Goal: Navigation & Orientation: Find specific page/section

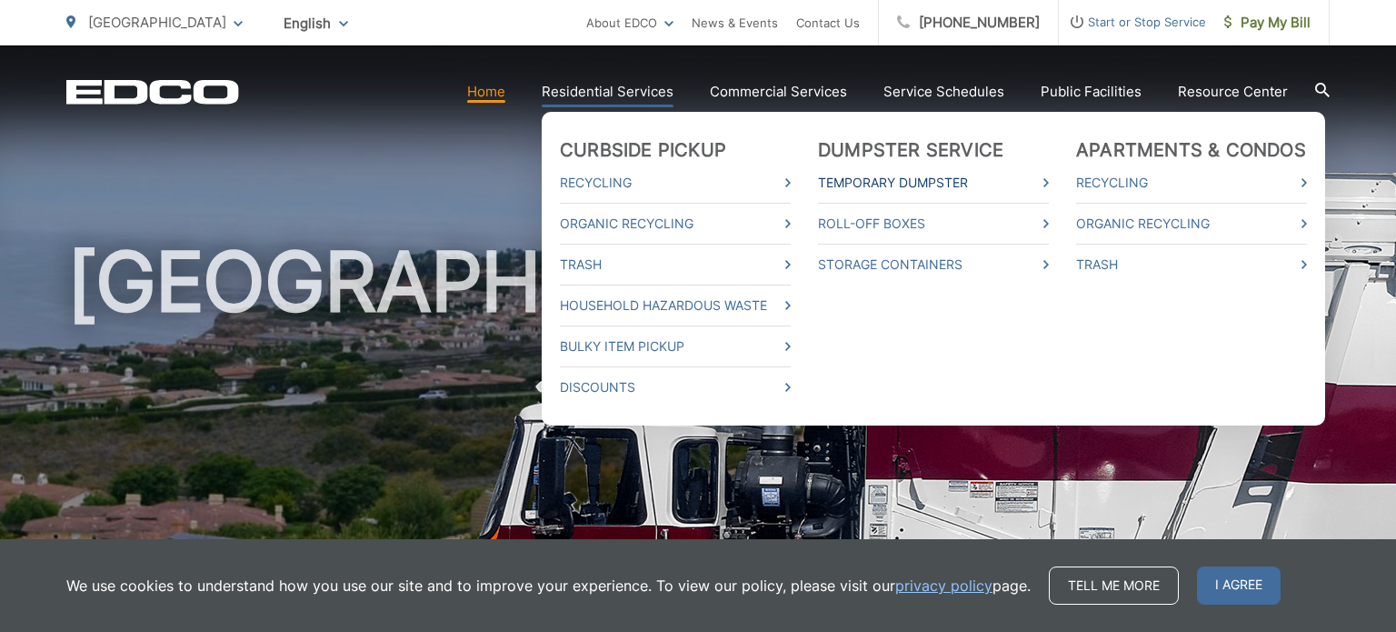
click at [856, 178] on link "Temporary Dumpster" at bounding box center [933, 183] width 231 height 22
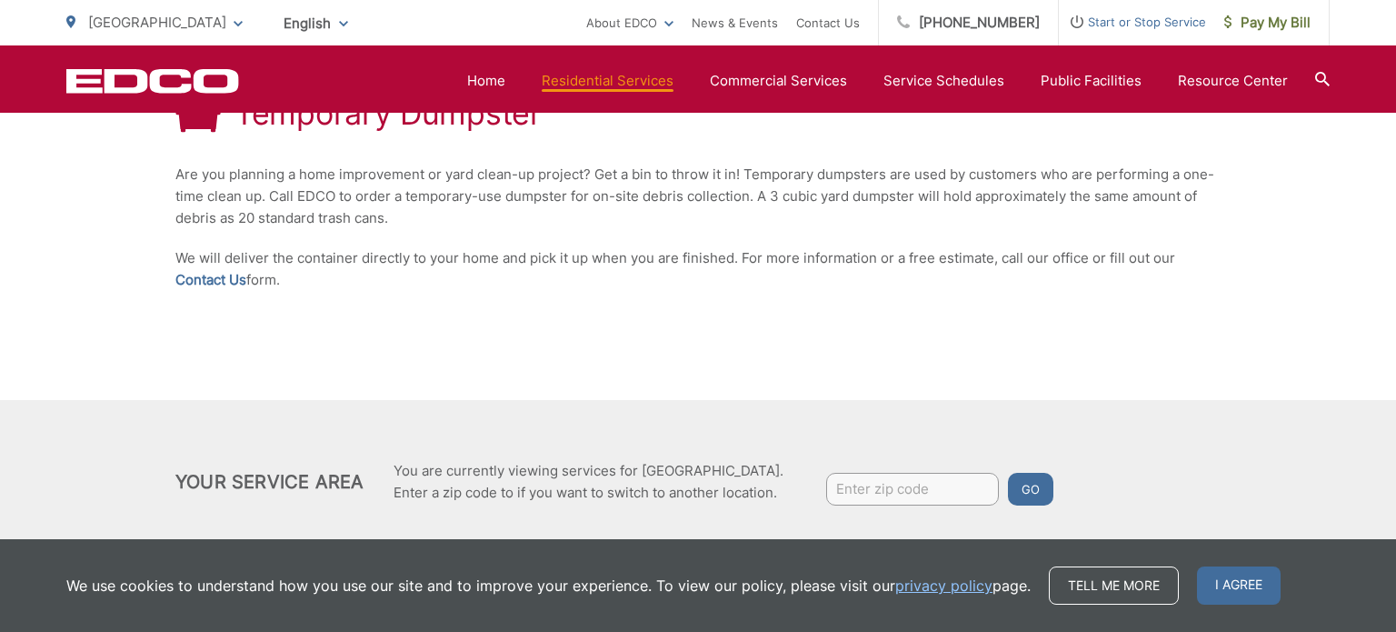
scroll to position [382, 0]
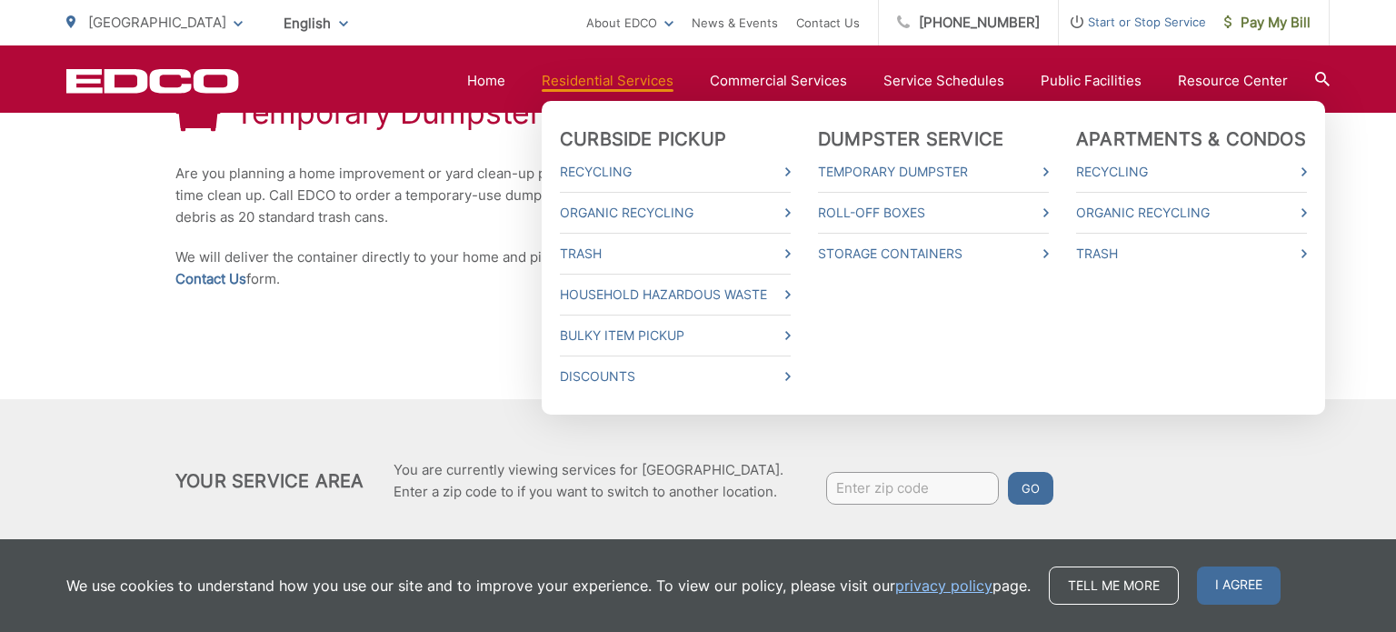
click at [580, 83] on link "Residential Services" at bounding box center [608, 81] width 132 height 22
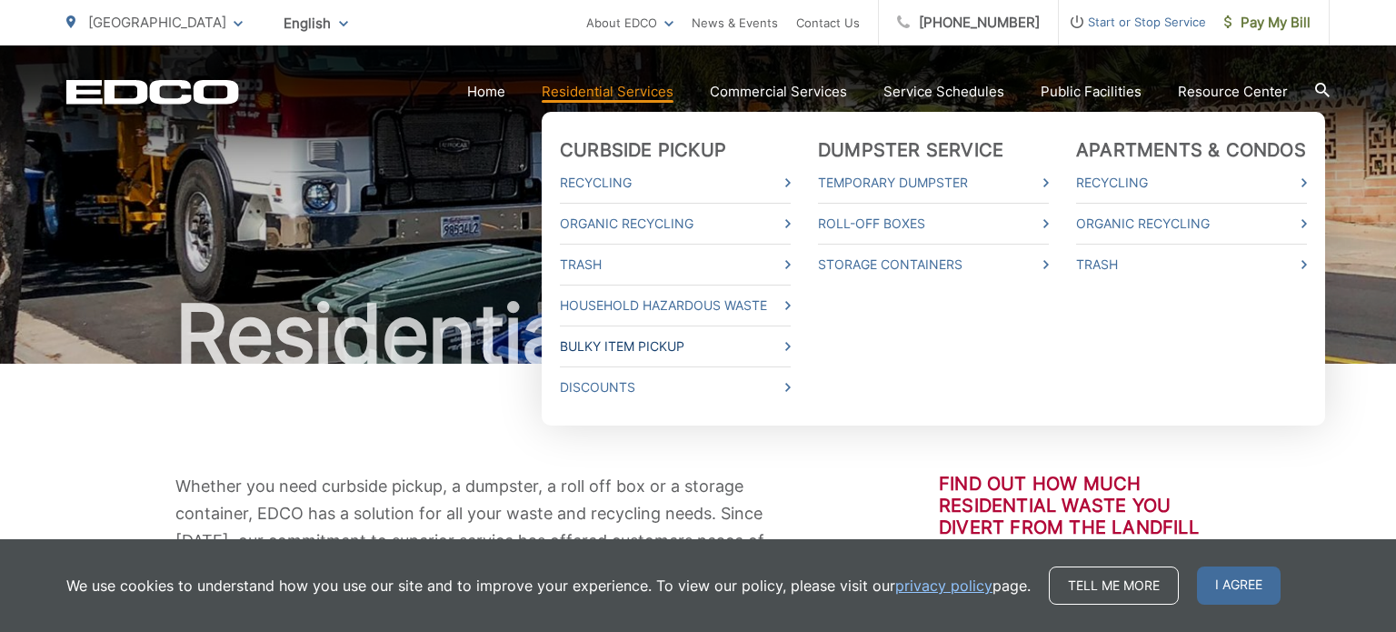
click at [625, 348] on link "Bulky Item Pickup" at bounding box center [675, 346] width 231 height 22
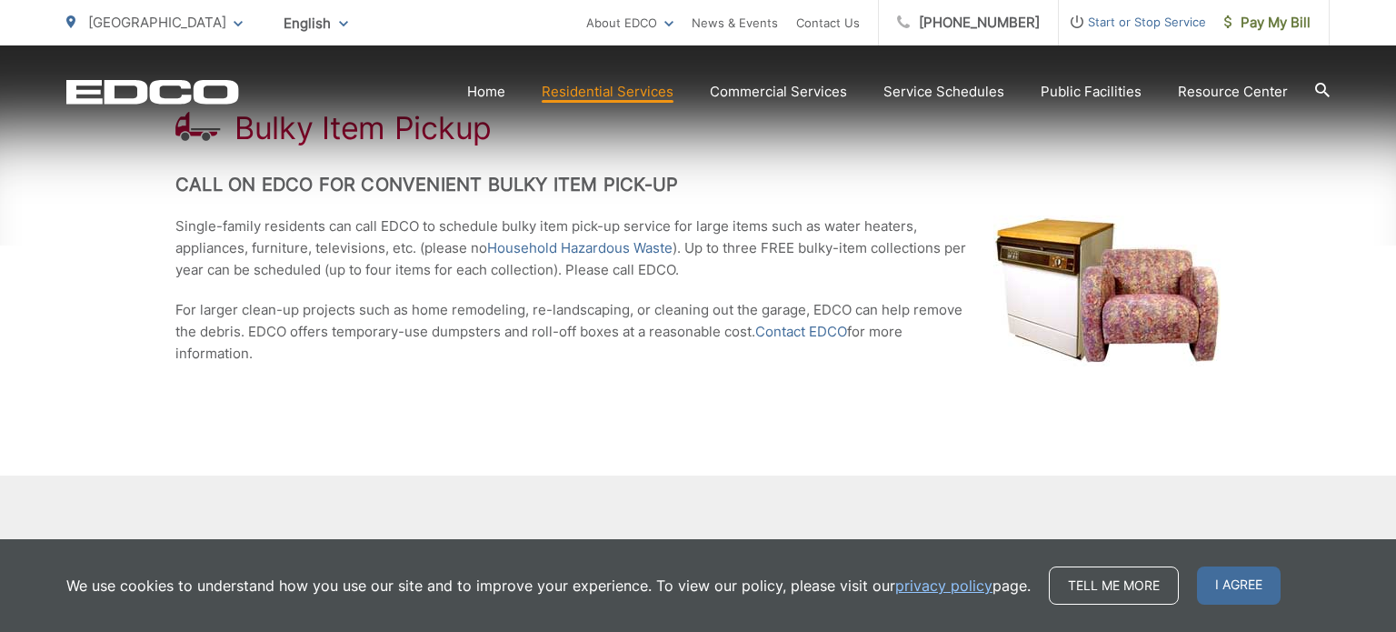
scroll to position [367, 0]
